Goal: Task Accomplishment & Management: Complete application form

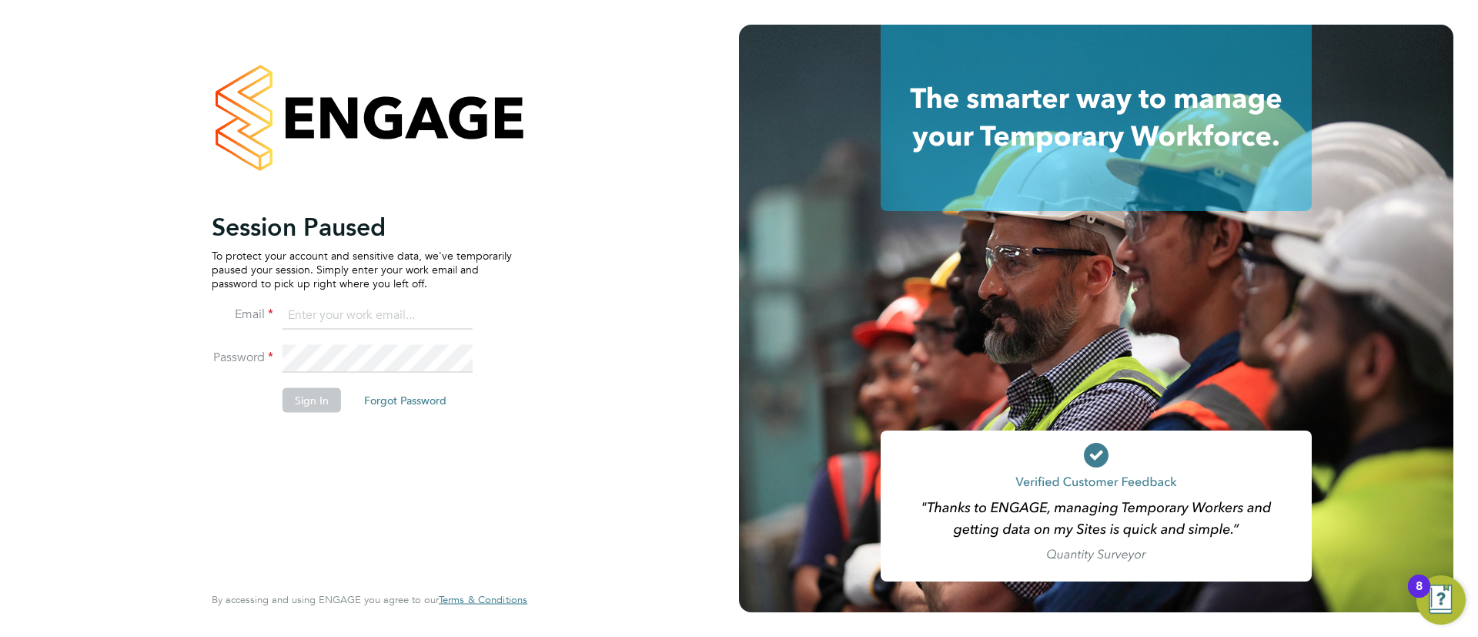
click at [1059, 0] on div at bounding box center [1108, 318] width 739 height 637
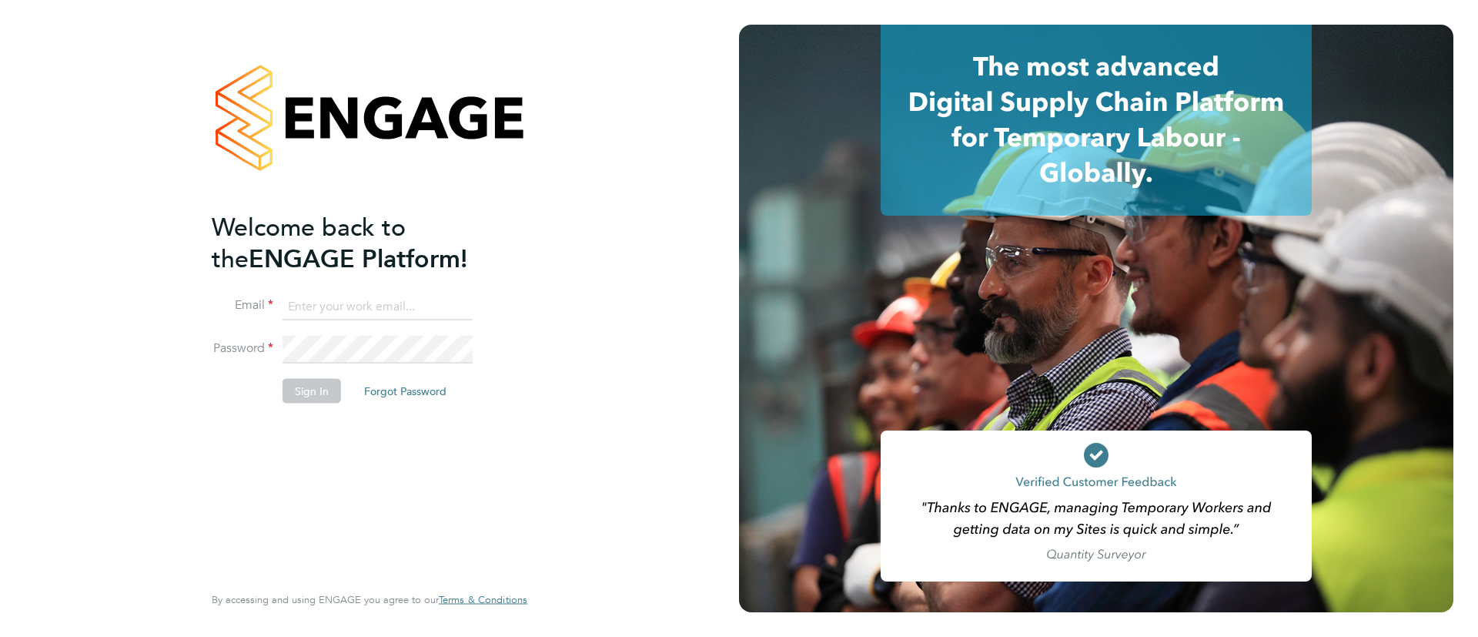
click at [340, 312] on input at bounding box center [378, 307] width 190 height 28
type input "info@cbwstaffingsolutions.com"
click at [313, 380] on button "Sign In" at bounding box center [312, 390] width 59 height 25
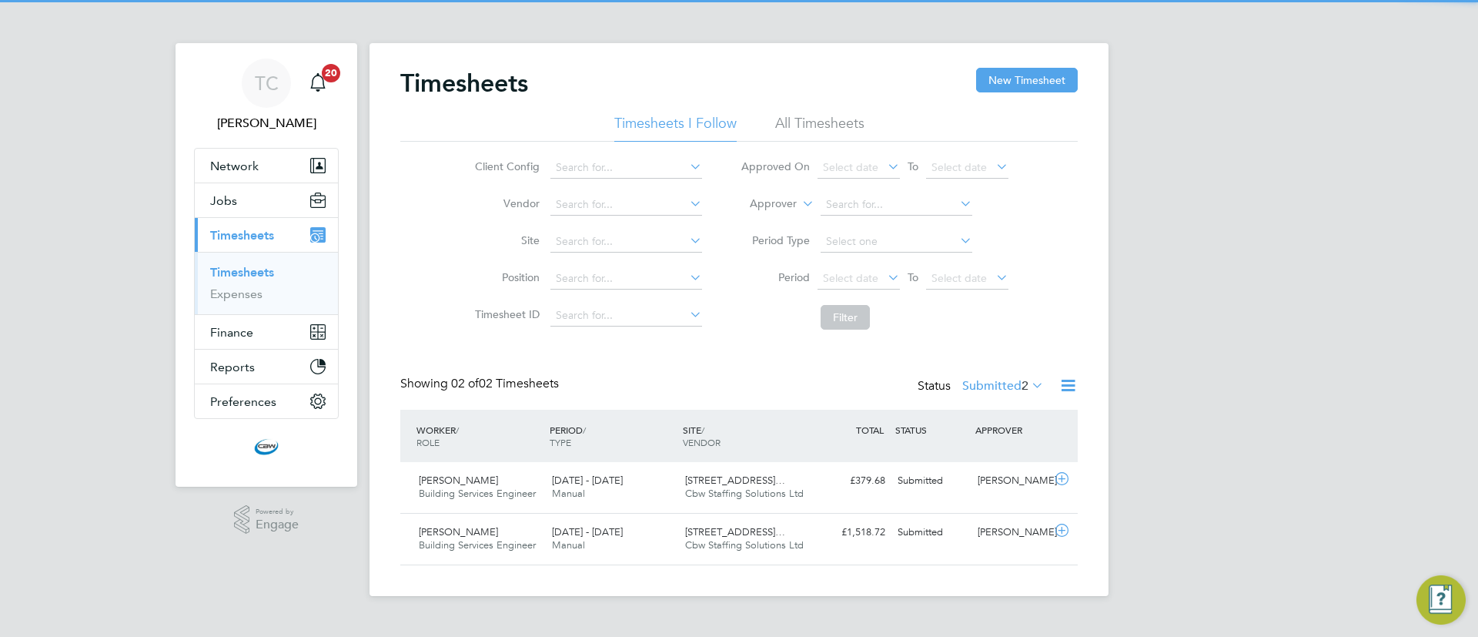
scroll to position [39, 134]
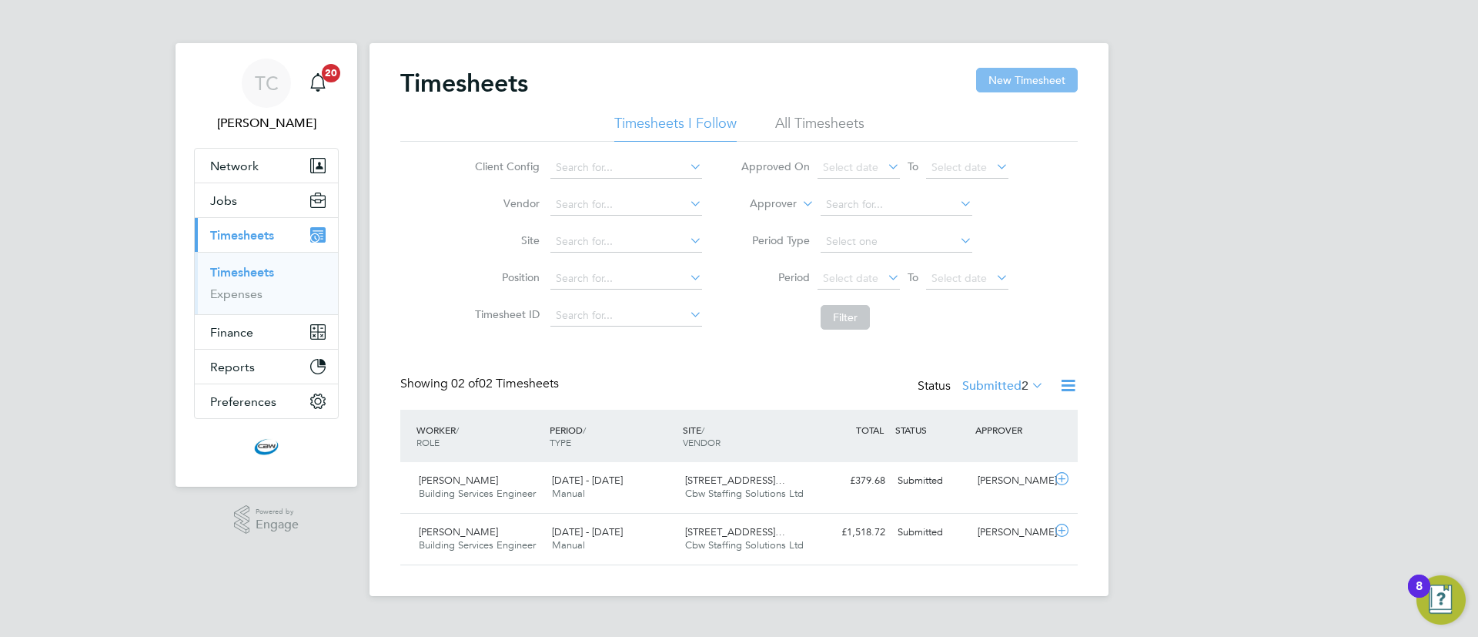
click at [1059, 80] on button "New Timesheet" at bounding box center [1027, 80] width 102 height 25
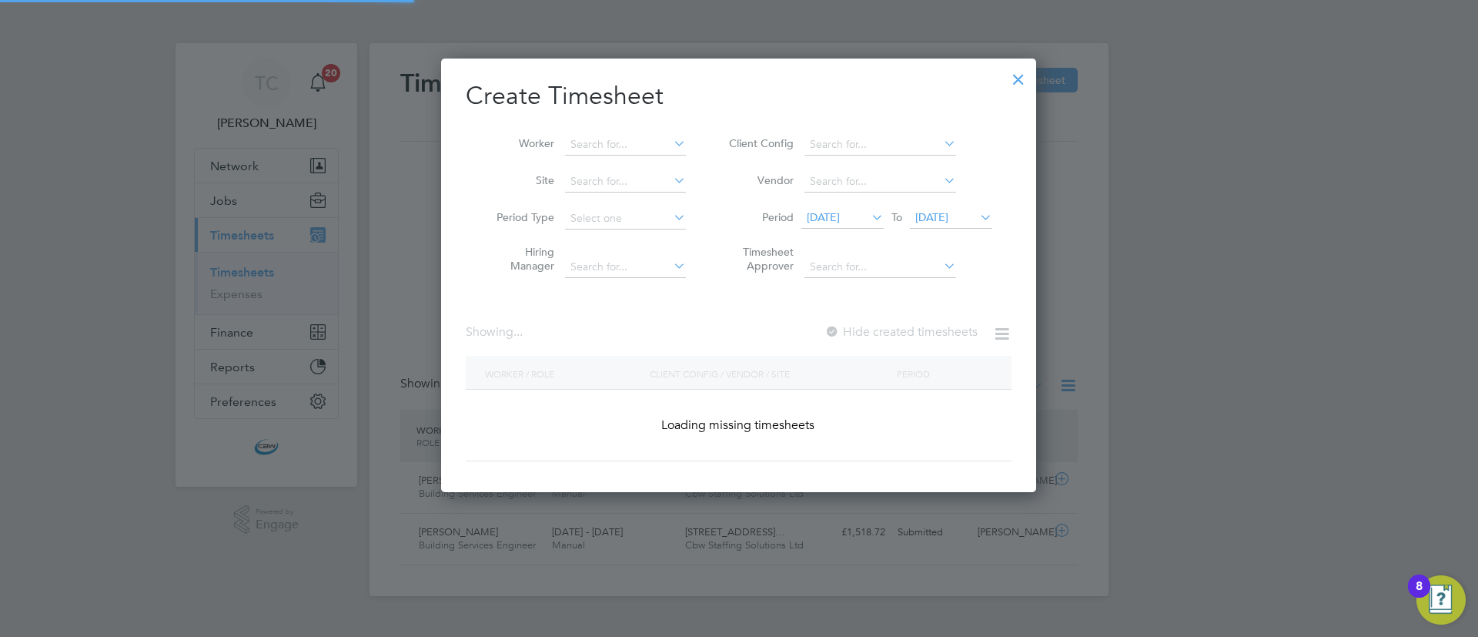
scroll to position [1632, 596]
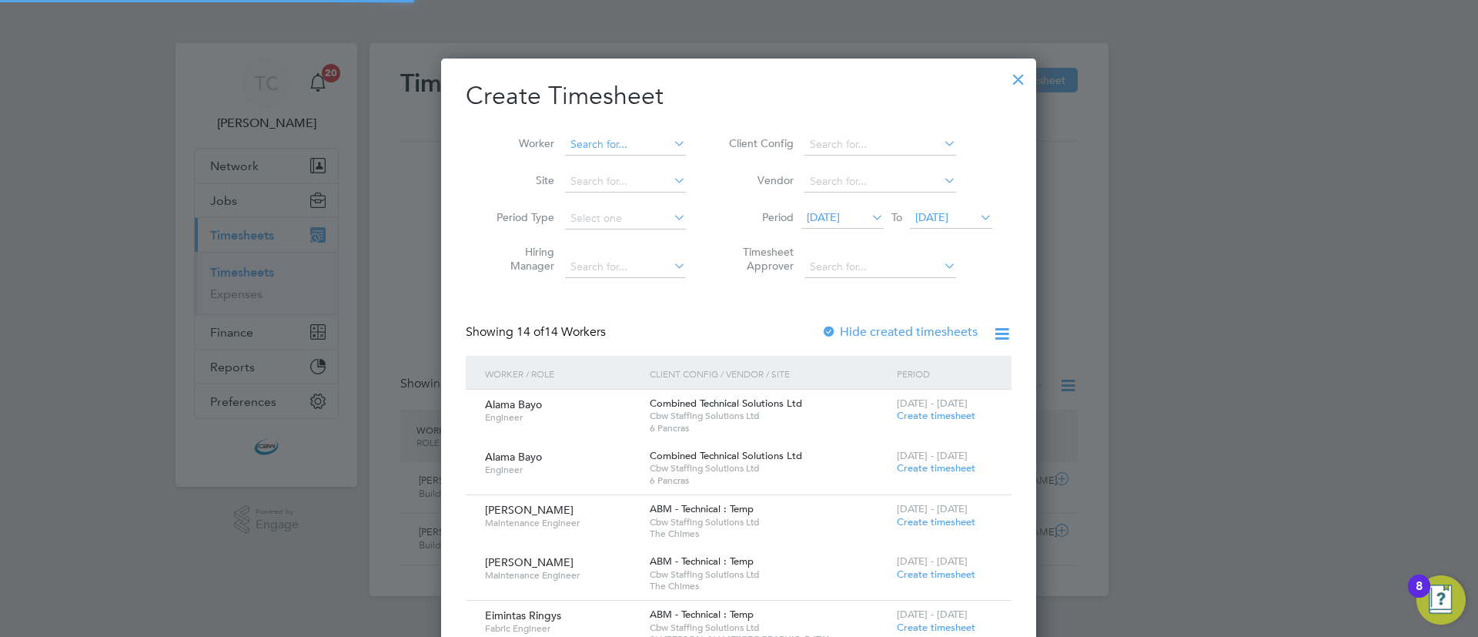
click at [571, 135] on input at bounding box center [625, 145] width 121 height 22
click at [644, 182] on li "[PERSON_NAME]" at bounding box center [631, 186] width 135 height 21
type input "[PERSON_NAME]"
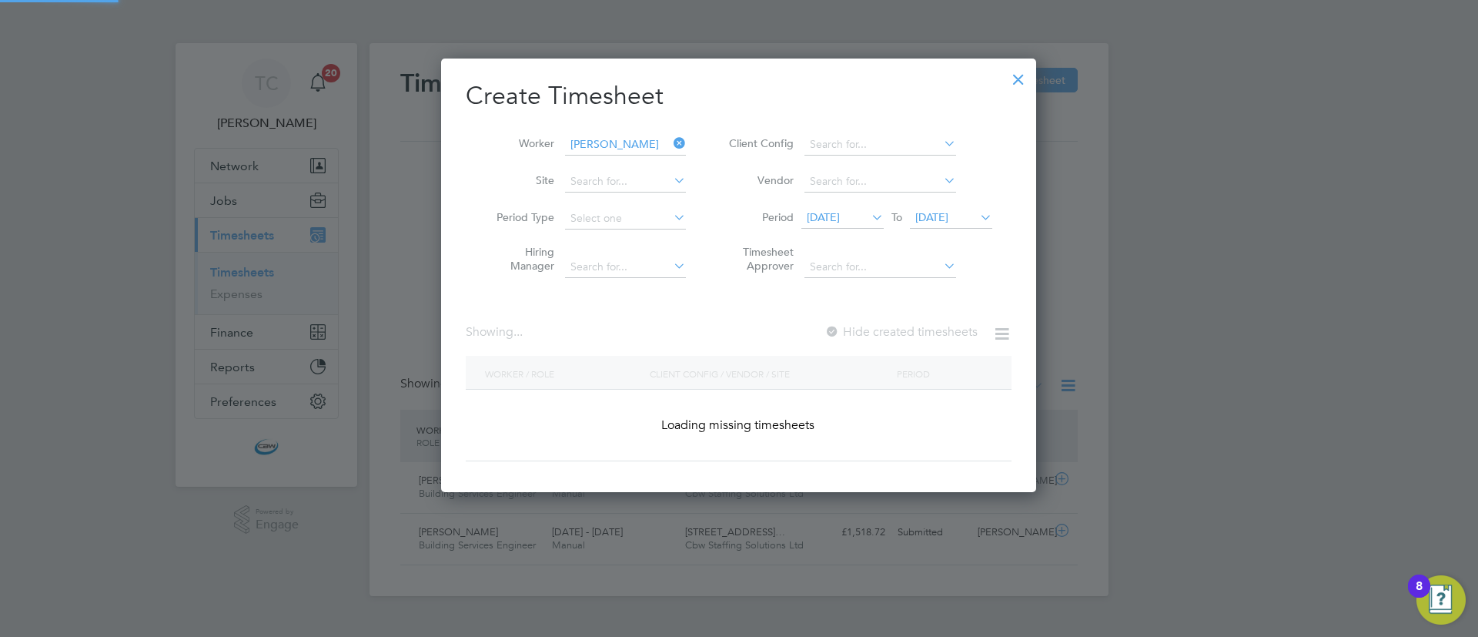
scroll to position [434, 596]
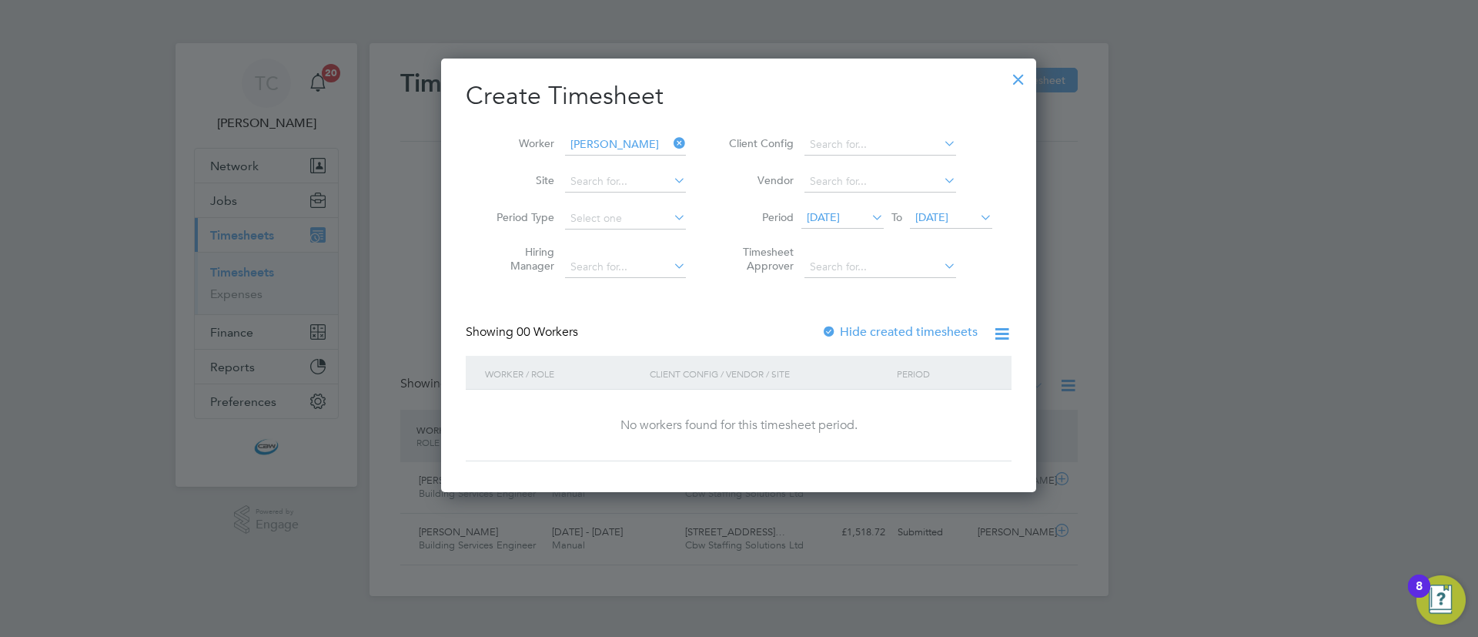
drag, startPoint x: 830, startPoint y: 326, endPoint x: 830, endPoint y: 290, distance: 36.2
click at [830, 325] on div at bounding box center [829, 332] width 15 height 15
click at [832, 221] on span "[DATE]" at bounding box center [823, 217] width 33 height 14
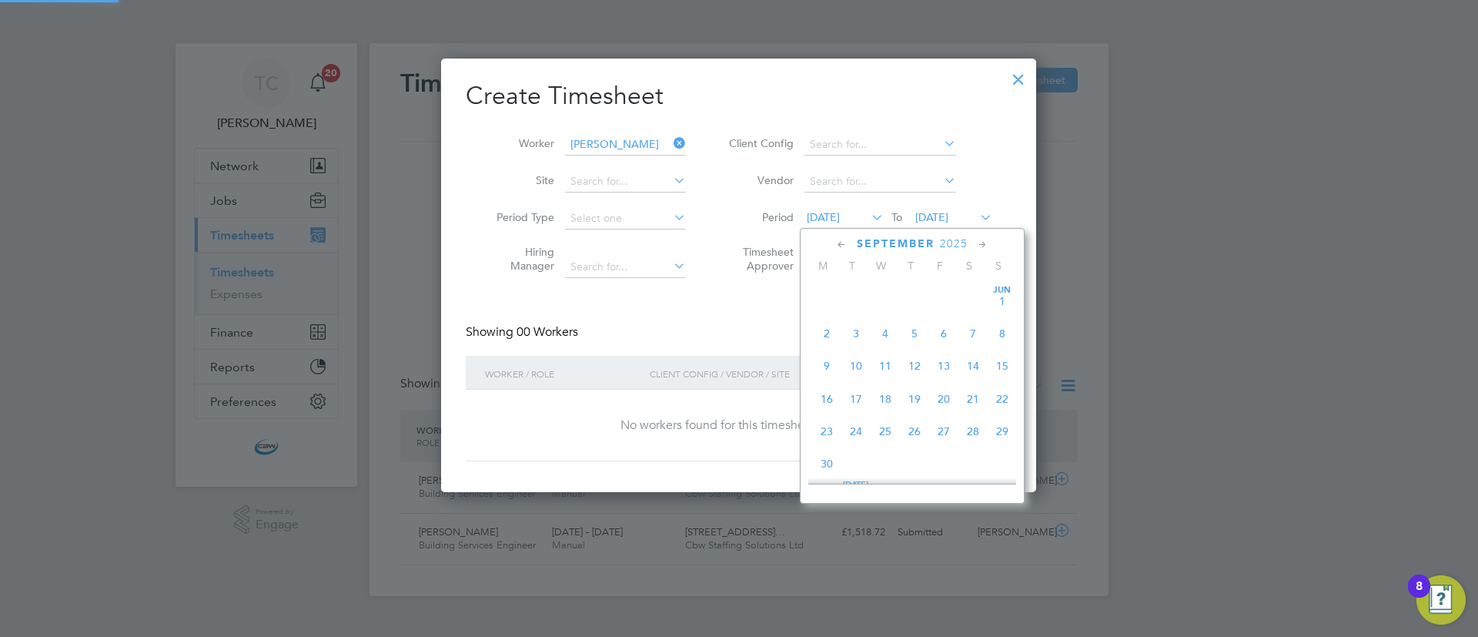
scroll to position [533, 0]
click at [828, 303] on span "[DATE]" at bounding box center [826, 287] width 29 height 29
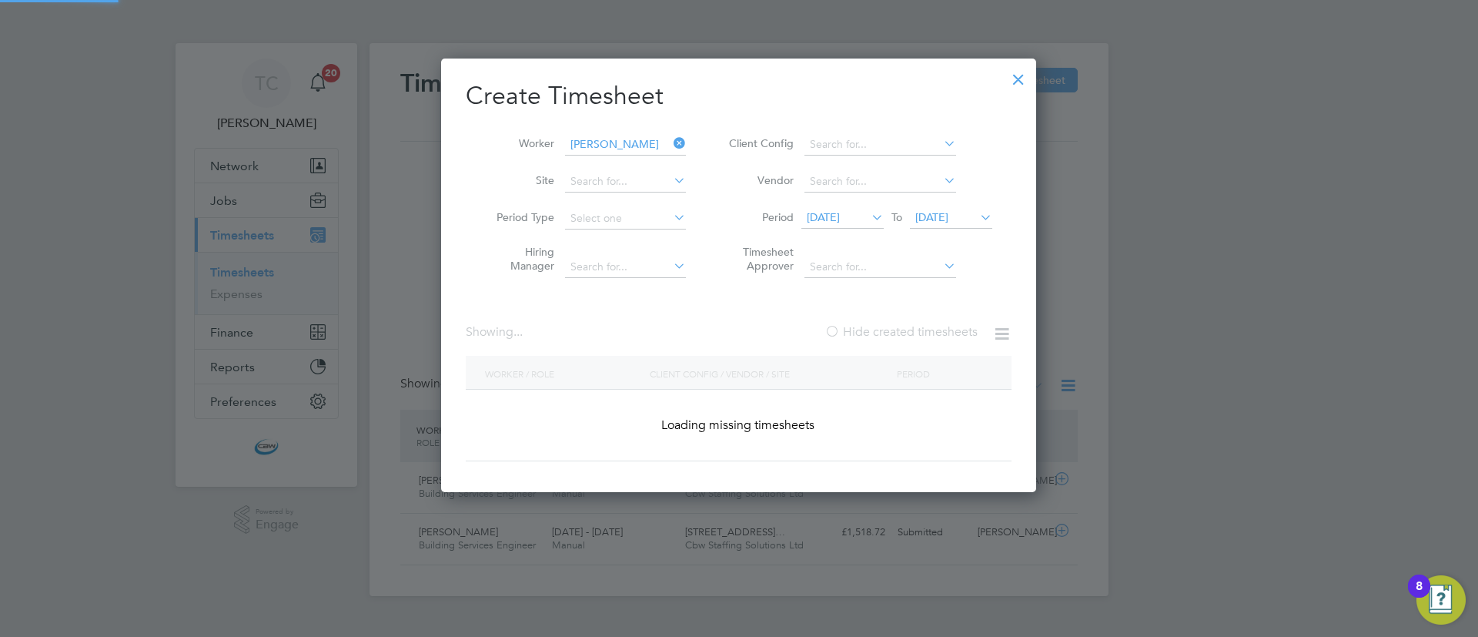
scroll to position [467, 596]
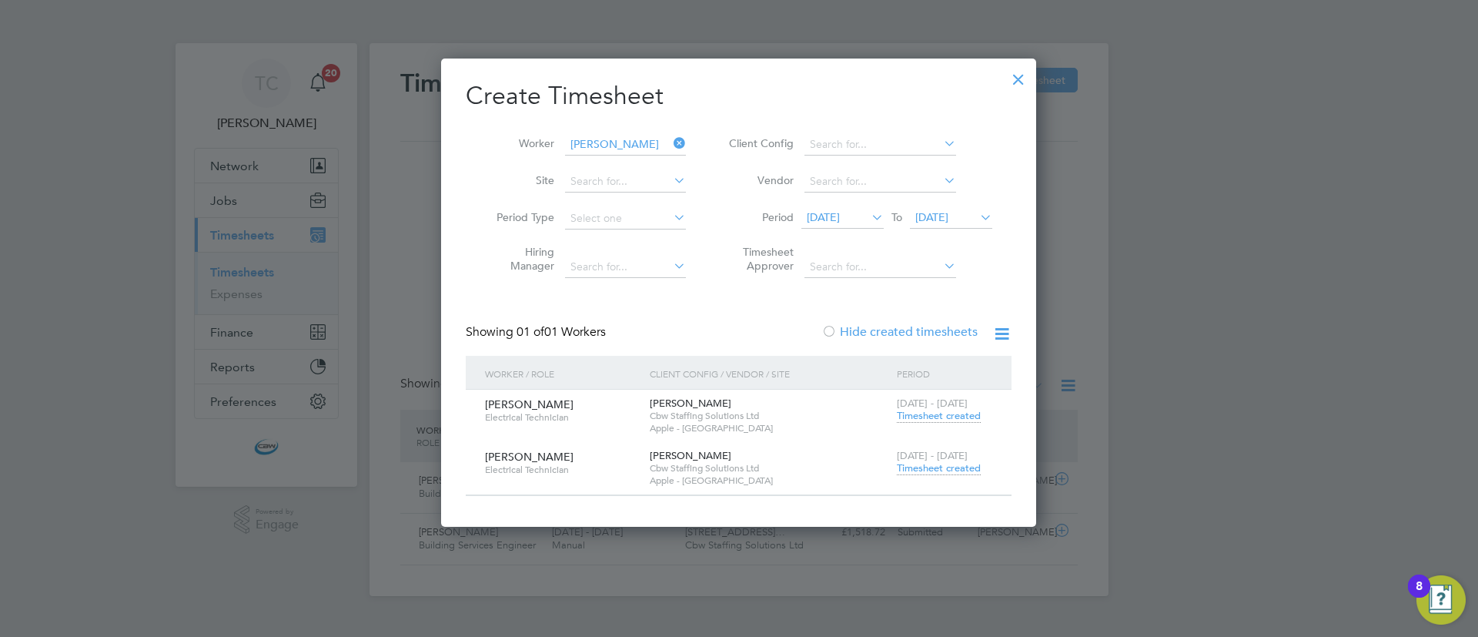
click at [906, 420] on span "Timesheet created" at bounding box center [939, 416] width 84 height 14
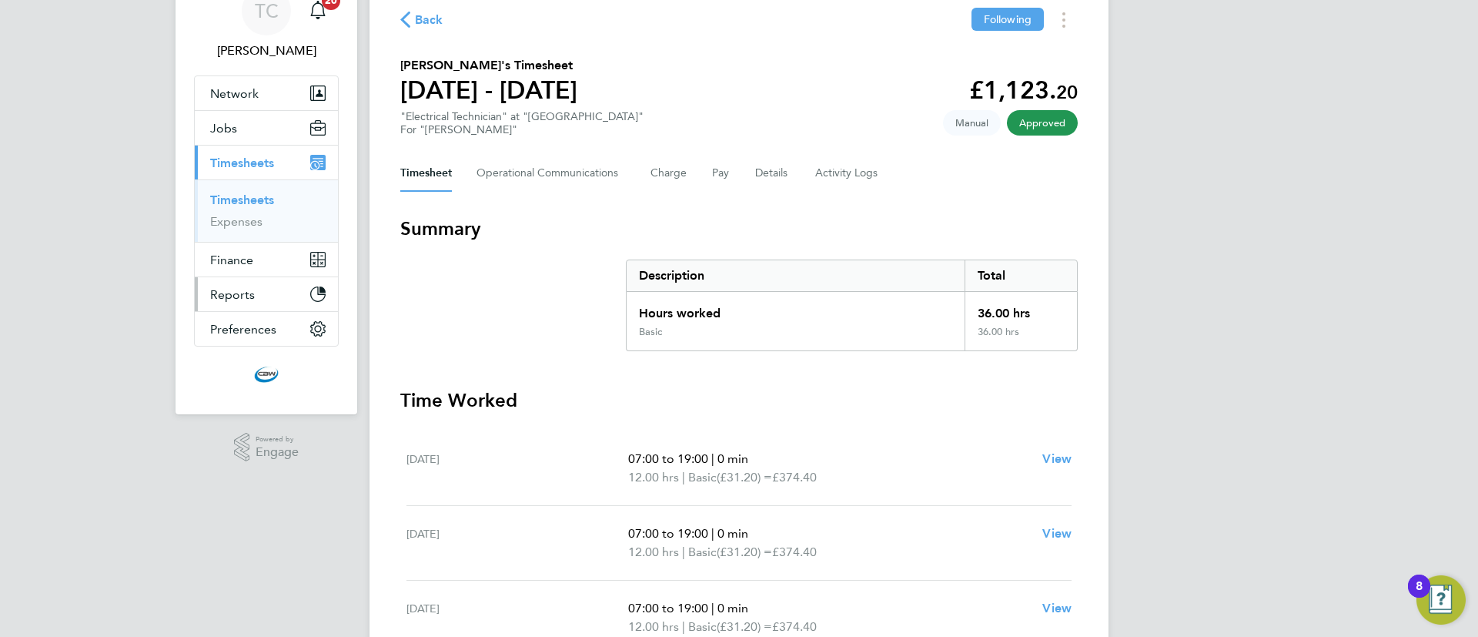
scroll to position [2, 0]
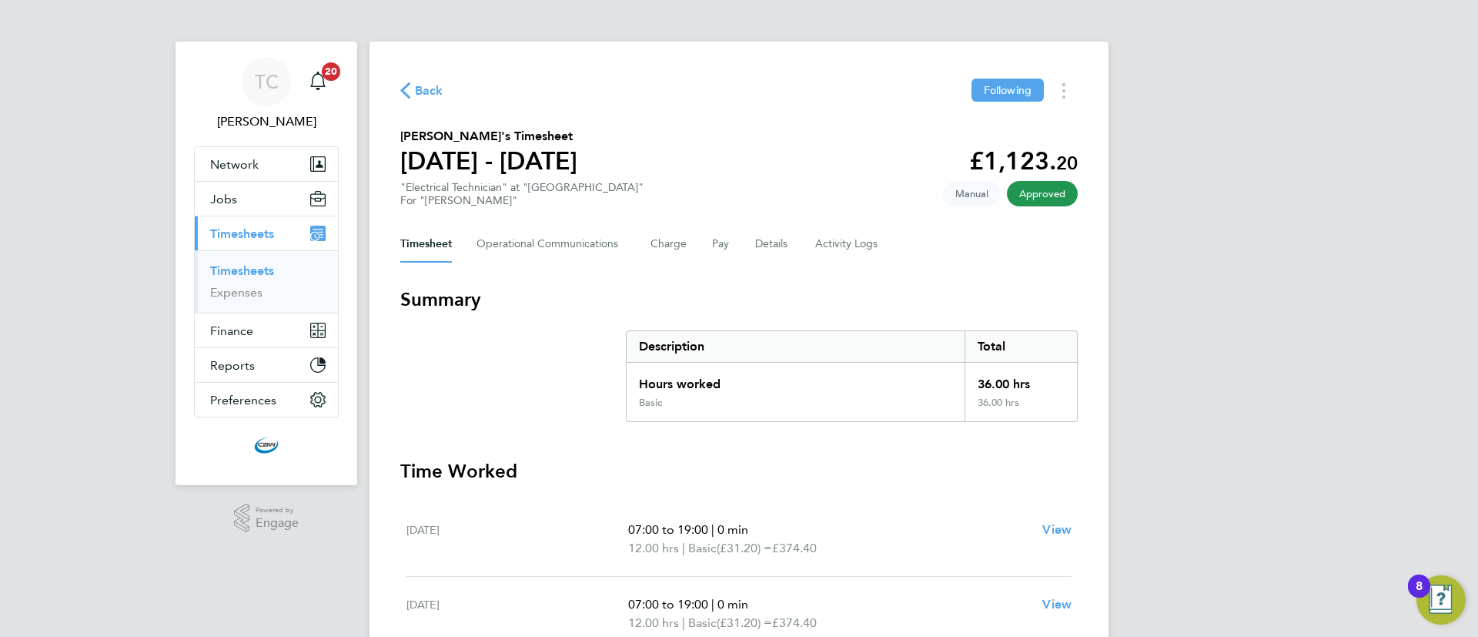
click at [408, 85] on icon "button" at bounding box center [405, 90] width 10 height 16
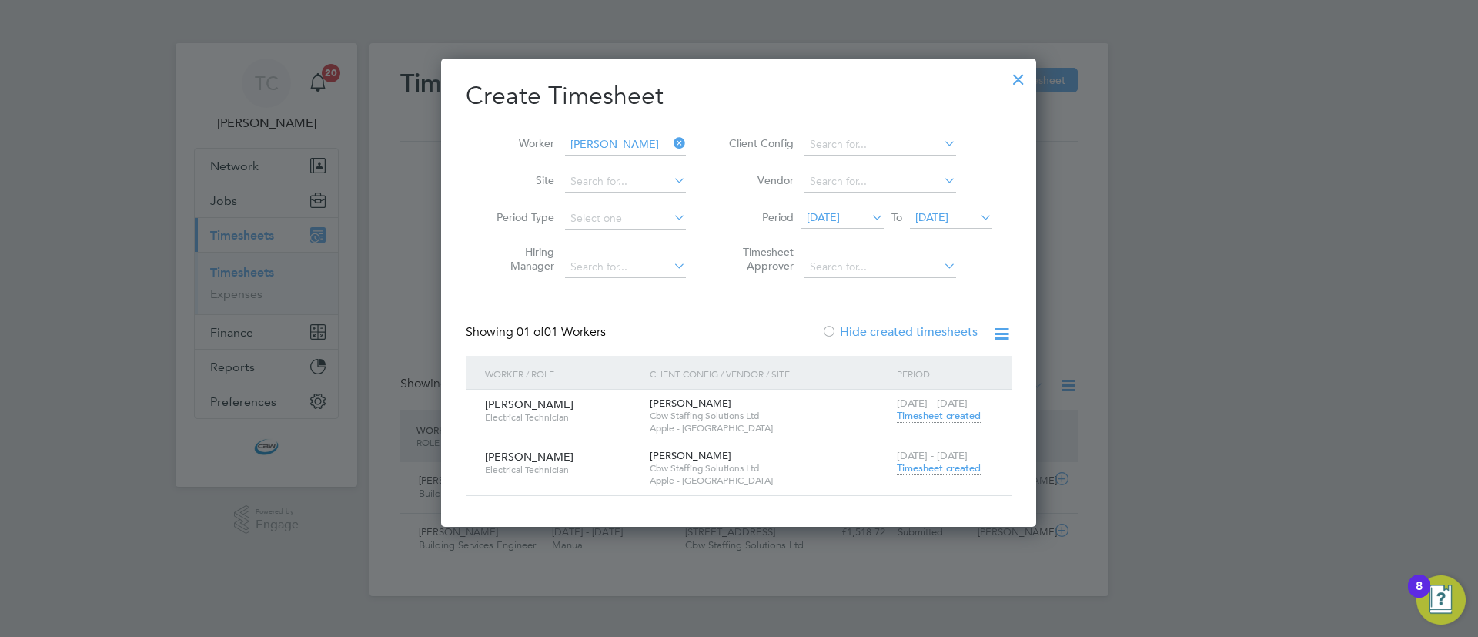
click at [919, 471] on span "Timesheet created" at bounding box center [939, 468] width 84 height 14
